Goal: Information Seeking & Learning: Learn about a topic

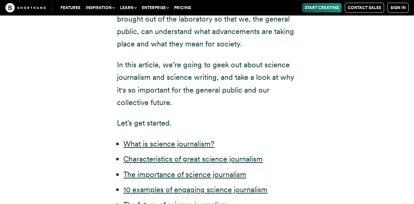
scroll to position [370, 0]
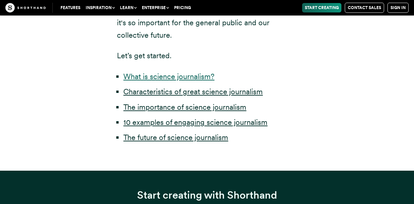
click at [175, 72] on link "What is science journalism?" at bounding box center [168, 76] width 91 height 9
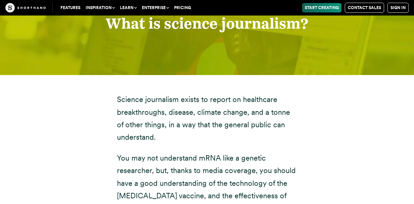
scroll to position [698, 0]
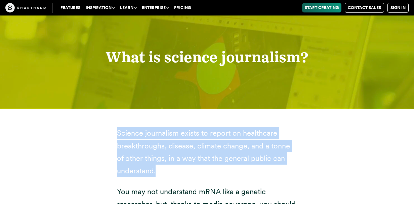
drag, startPoint x: 117, startPoint y: 107, endPoint x: 169, endPoint y: 144, distance: 63.3
click at [169, 144] on p "Science journalism exists to report on healthcare breakthroughs, disease, clima…" at bounding box center [207, 152] width 180 height 50
copy p "Science journalism exists to report on healthcare breakthroughs, disease, clima…"
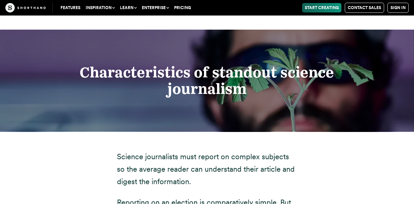
scroll to position [1102, 0]
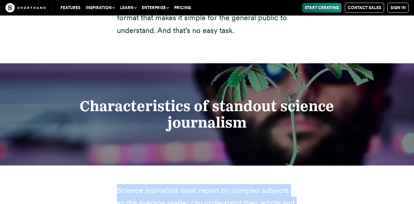
drag, startPoint x: 117, startPoint y: 167, endPoint x: 128, endPoint y: 185, distance: 21.1
click at [128, 185] on p "Science journalists must report on complex subjects so the average reader can u…" at bounding box center [207, 203] width 180 height 38
click at [130, 184] on p "Science journalists must report on complex subjects so the average reader can u…" at bounding box center [207, 203] width 180 height 38
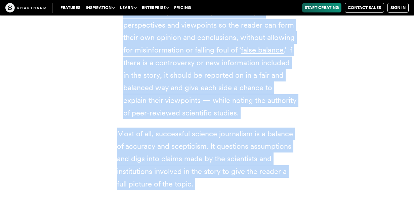
scroll to position [1683, 0]
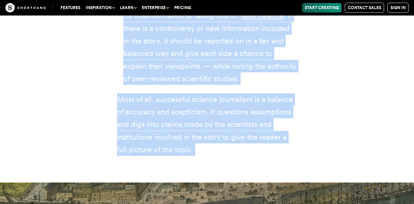
drag, startPoint x: 81, startPoint y: 80, endPoint x: 213, endPoint y: 131, distance: 141.7
copy article "Loremipsumdolor si ametcons adipisc elitseddoe Tempori utlaboreetd magn aliqua …"
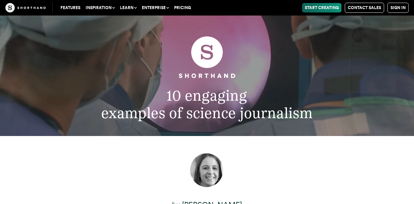
click at [377, 46] on figure at bounding box center [207, 58] width 345 height 46
